Goal: Find specific page/section: Find specific page/section

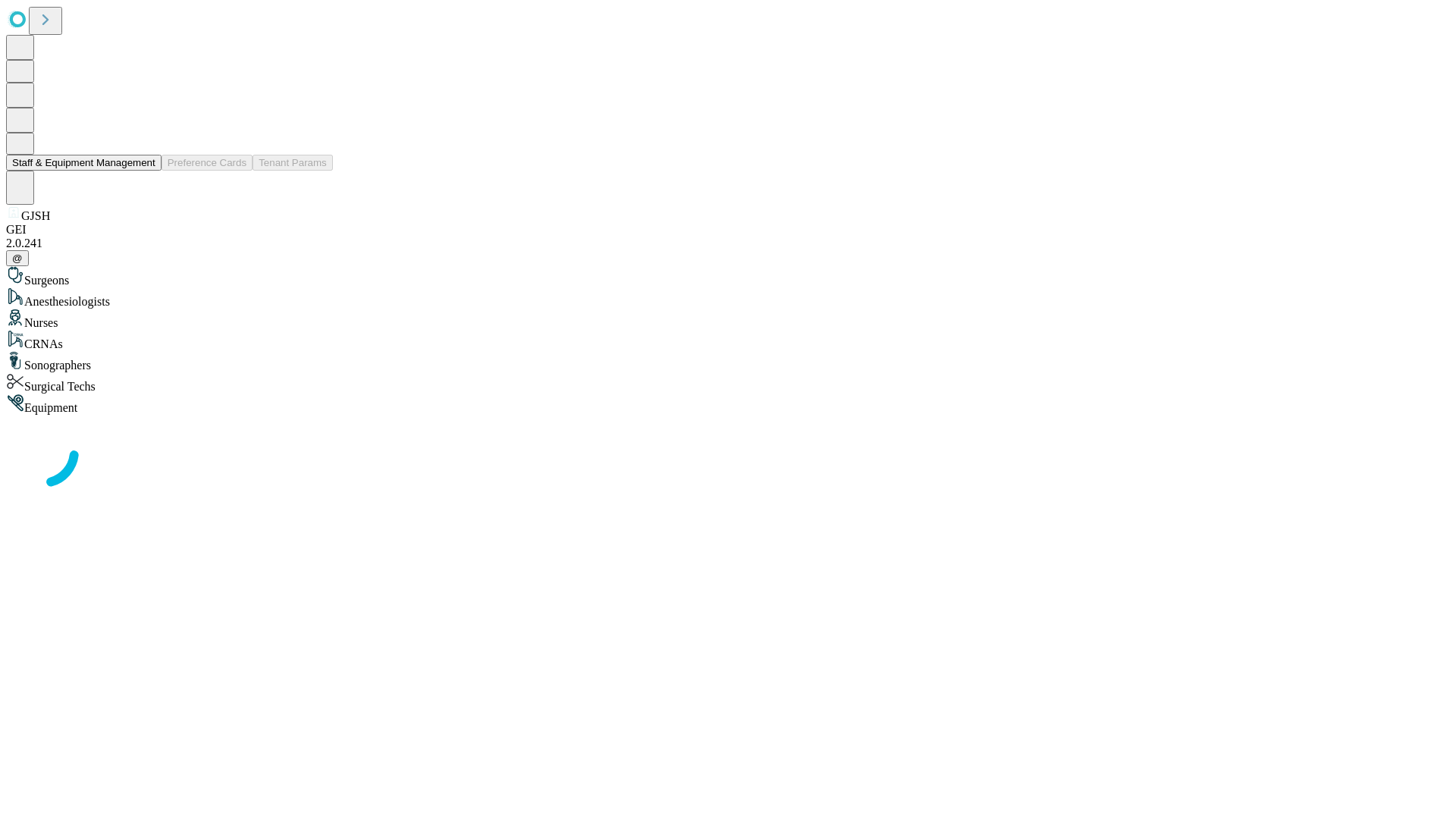
click at [144, 170] on button "Staff & Equipment Management" at bounding box center [84, 163] width 156 height 16
